Goal: Information Seeking & Learning: Learn about a topic

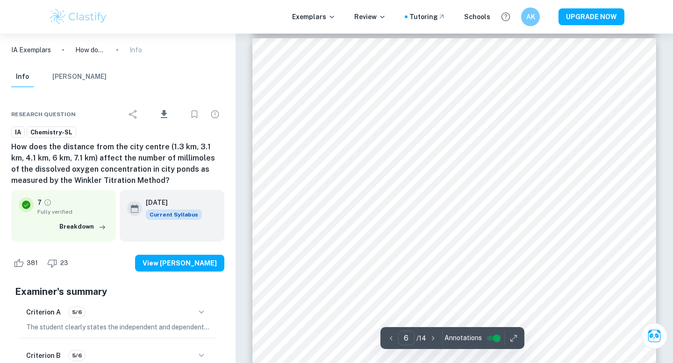
scroll to position [3010, 0]
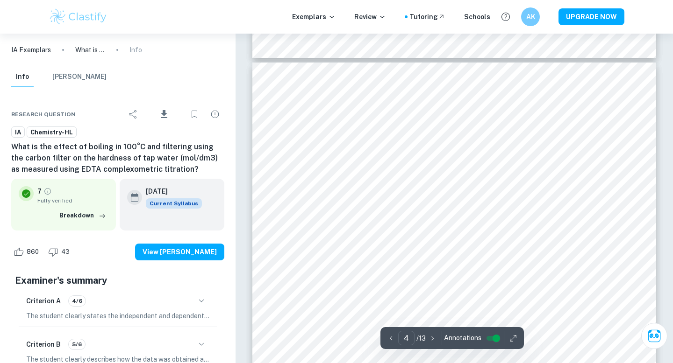
scroll to position [1841, 0]
